Goal: Task Accomplishment & Management: Use online tool/utility

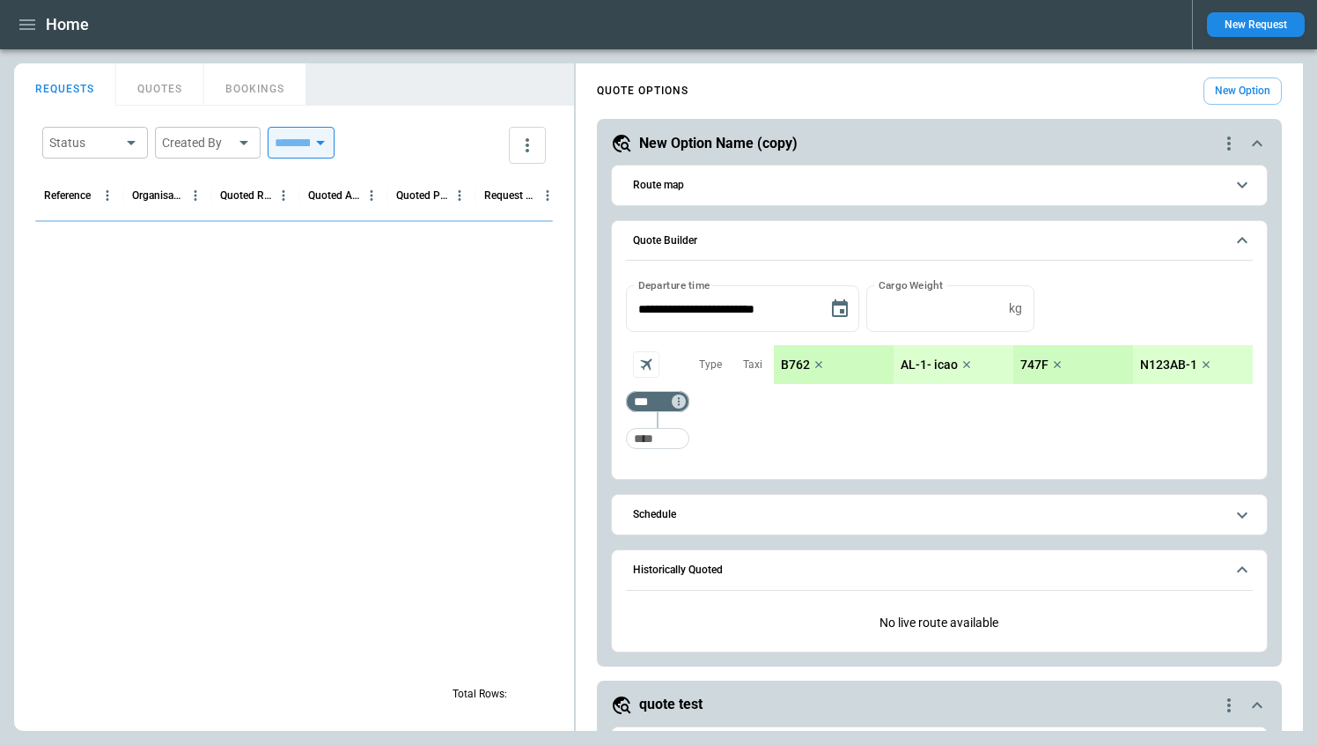
click at [251, 431] on div at bounding box center [294, 444] width 518 height 449
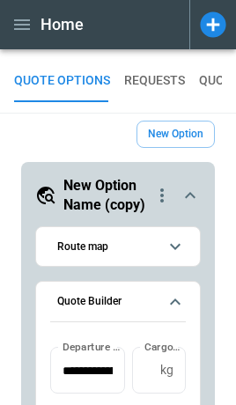
click at [22, 26] on icon "button" at bounding box center [21, 24] width 21 height 21
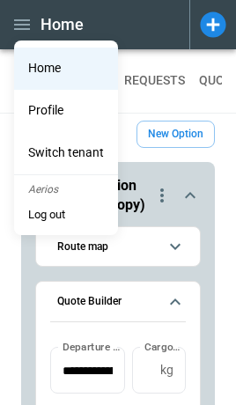
click at [160, 79] on div at bounding box center [118, 202] width 236 height 405
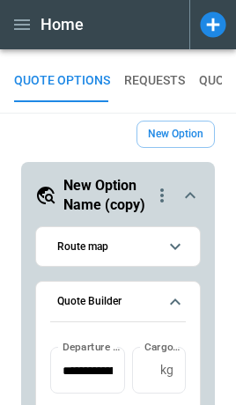
click at [160, 80] on button "REQUESTS" at bounding box center [154, 81] width 61 height 42
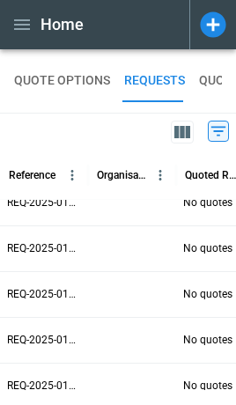
scroll to position [102, 0]
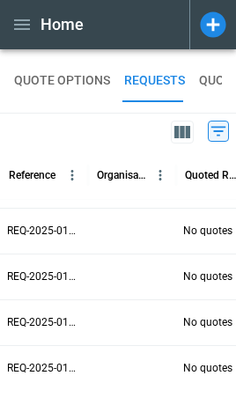
click at [126, 239] on div at bounding box center [132, 231] width 88 height 46
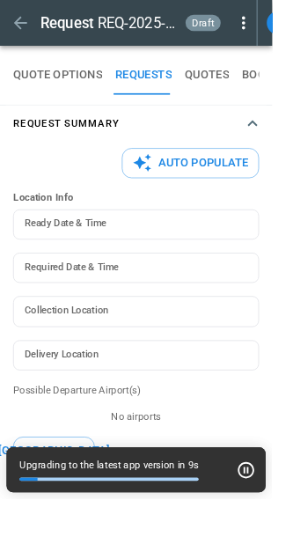
type textarea "*"
